Goal: Information Seeking & Learning: Understand process/instructions

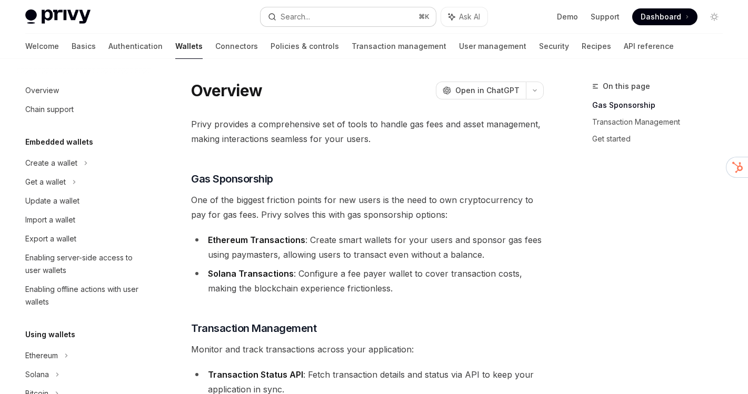
click at [323, 19] on button "Search... ⌘ K" at bounding box center [348, 16] width 175 height 19
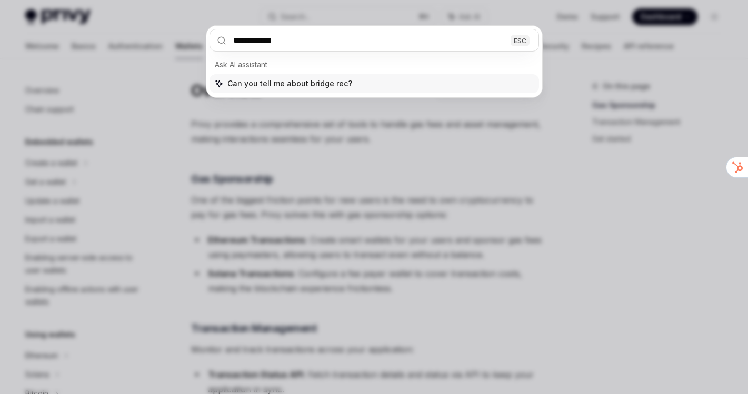
type input "**********"
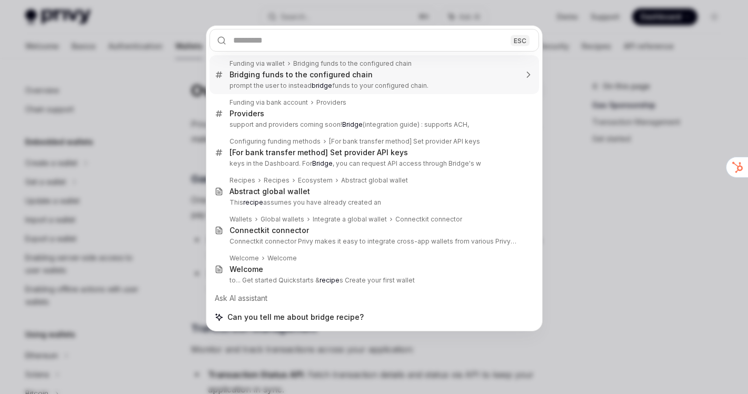
type textarea "*"
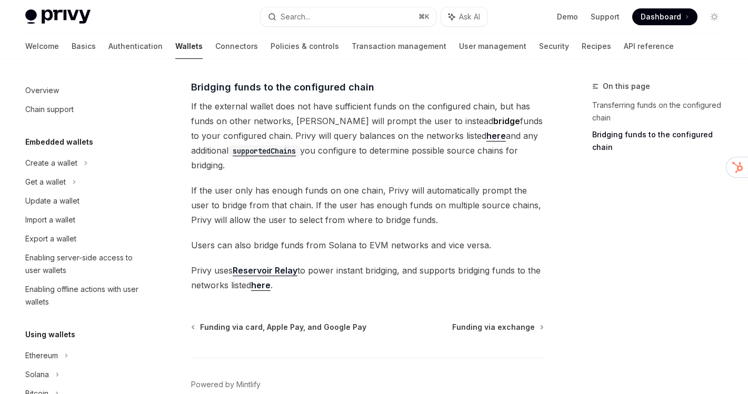
scroll to position [366, 0]
